Goal: Information Seeking & Learning: Learn about a topic

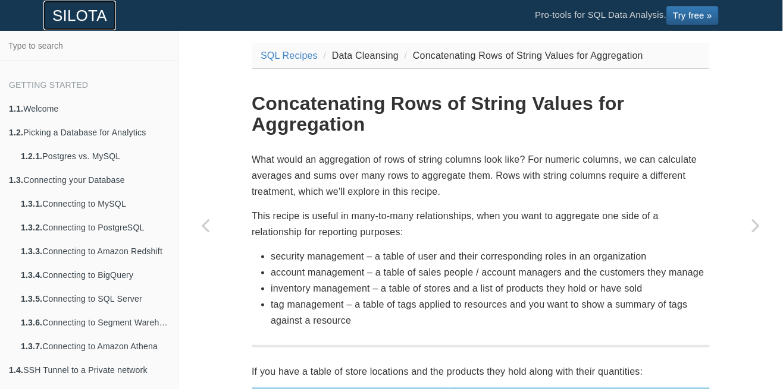
click at [74, 20] on link "SILOTA" at bounding box center [79, 16] width 73 height 30
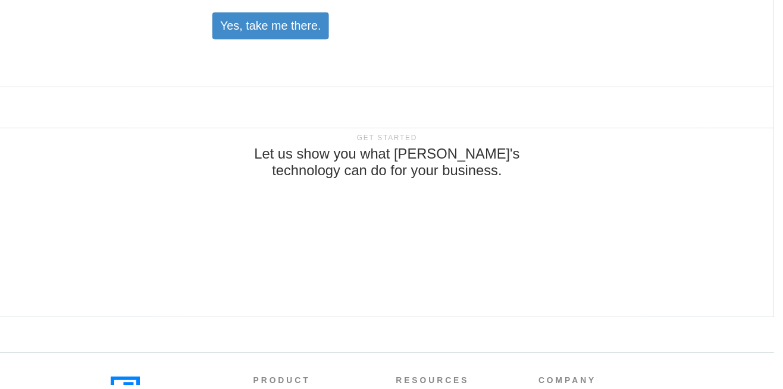
scroll to position [3502, 0]
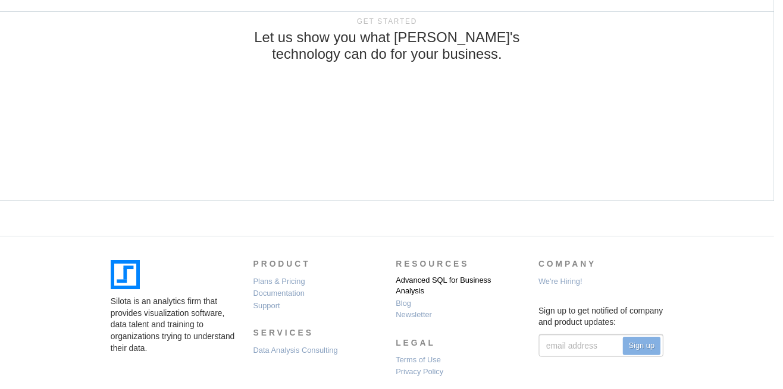
click at [464, 282] on link "Advanced SQL for Business Analysis" at bounding box center [463, 290] width 127 height 22
